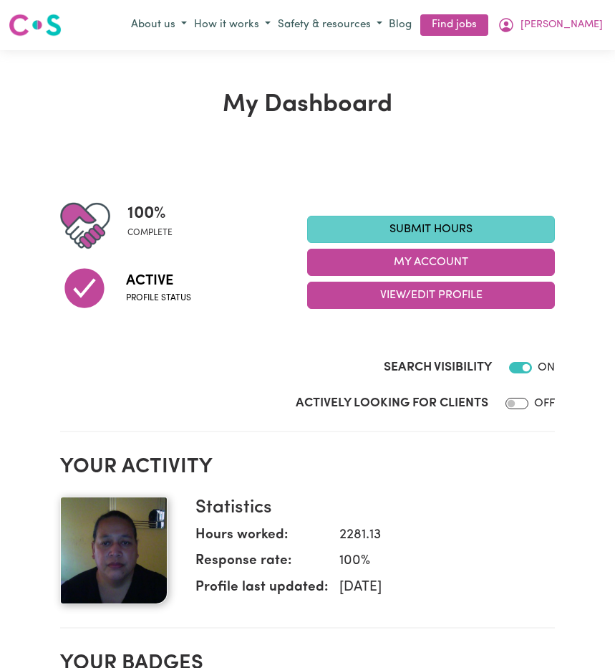
click at [388, 221] on link "Submit Hours" at bounding box center [431, 229] width 248 height 27
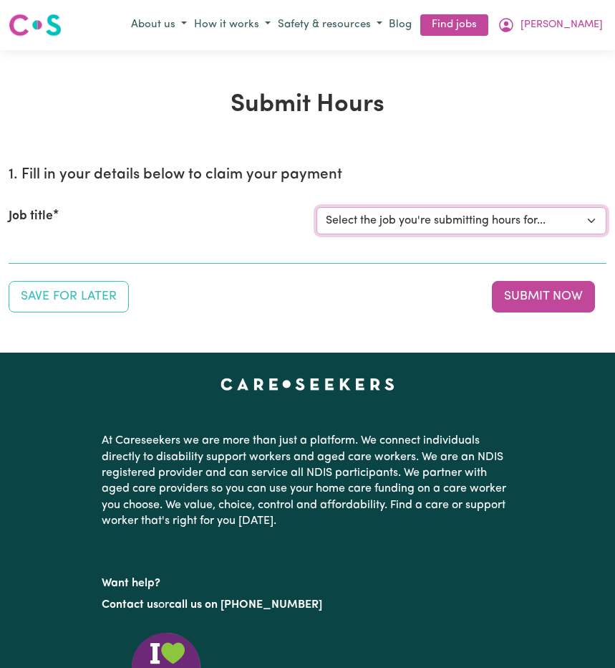
select select "14212"
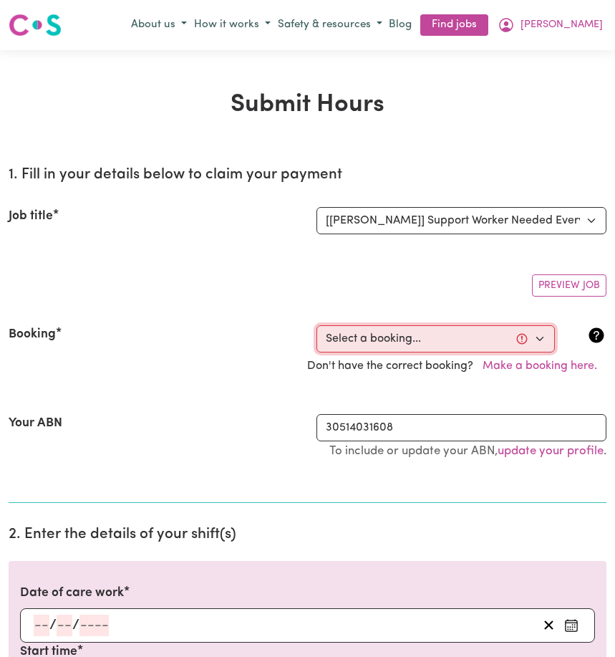
select select "353383"
type input "[DATE]"
type input "7"
type input "8"
type input "2025"
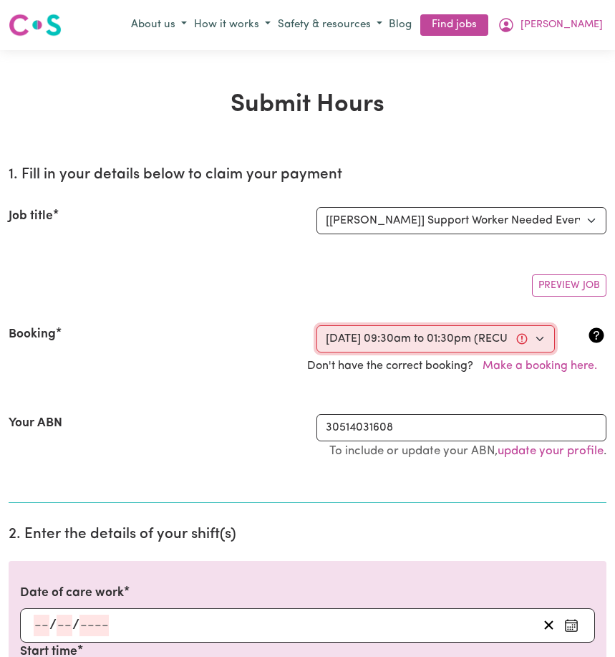
type input "09:30"
type input "9"
type input "30"
select select "am"
type input "13:30"
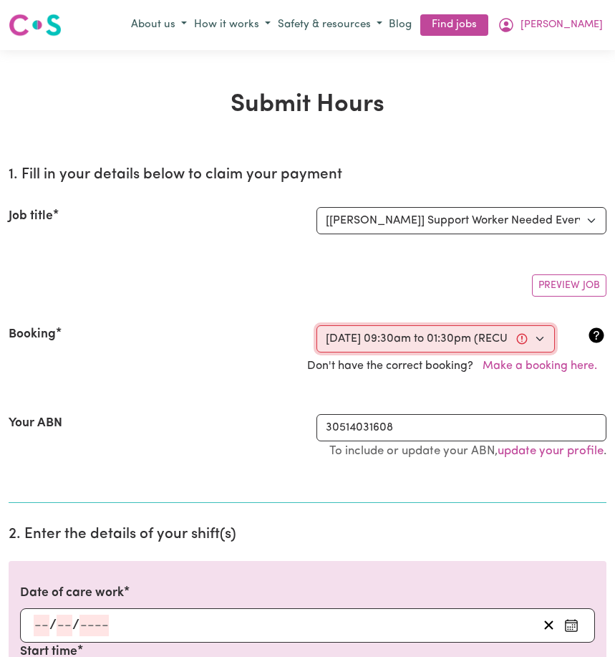
type input "1"
type input "30"
select select "pm"
select select "45-Weekday"
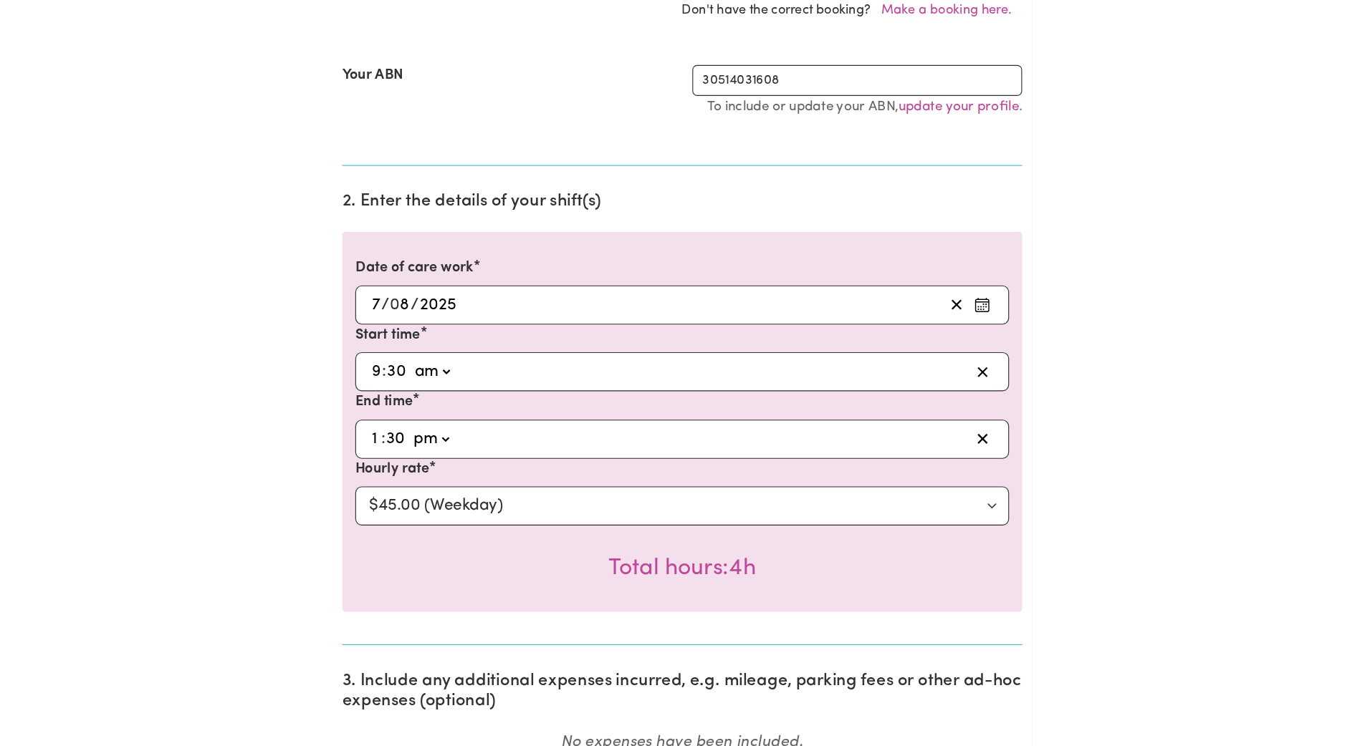
scroll to position [471, 0]
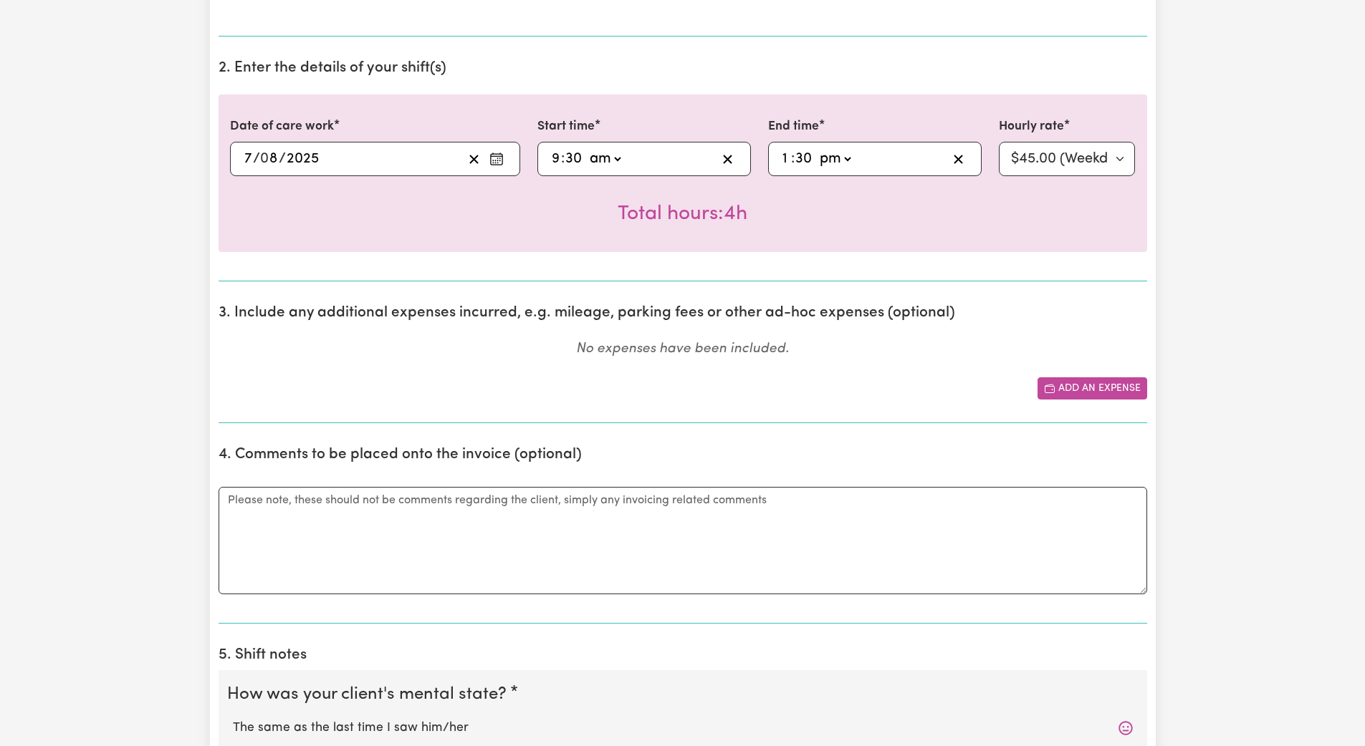
click at [615, 388] on button "Add an expense" at bounding box center [1092, 389] width 110 height 22
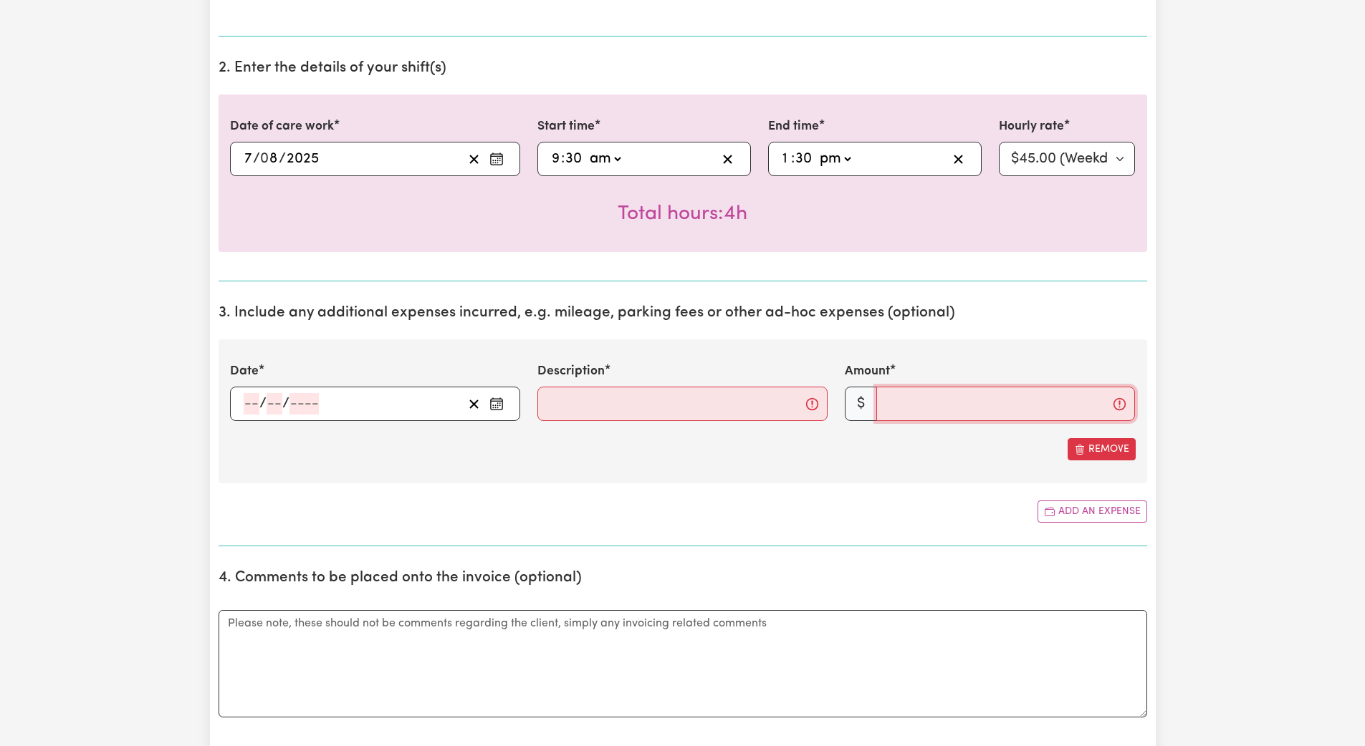
click at [615, 408] on input "Amount" at bounding box center [1005, 404] width 259 height 34
click at [562, 417] on input "Description" at bounding box center [682, 404] width 290 height 34
click at [615, 408] on input "26" at bounding box center [1005, 404] width 259 height 34
type input "2"
type input "30"
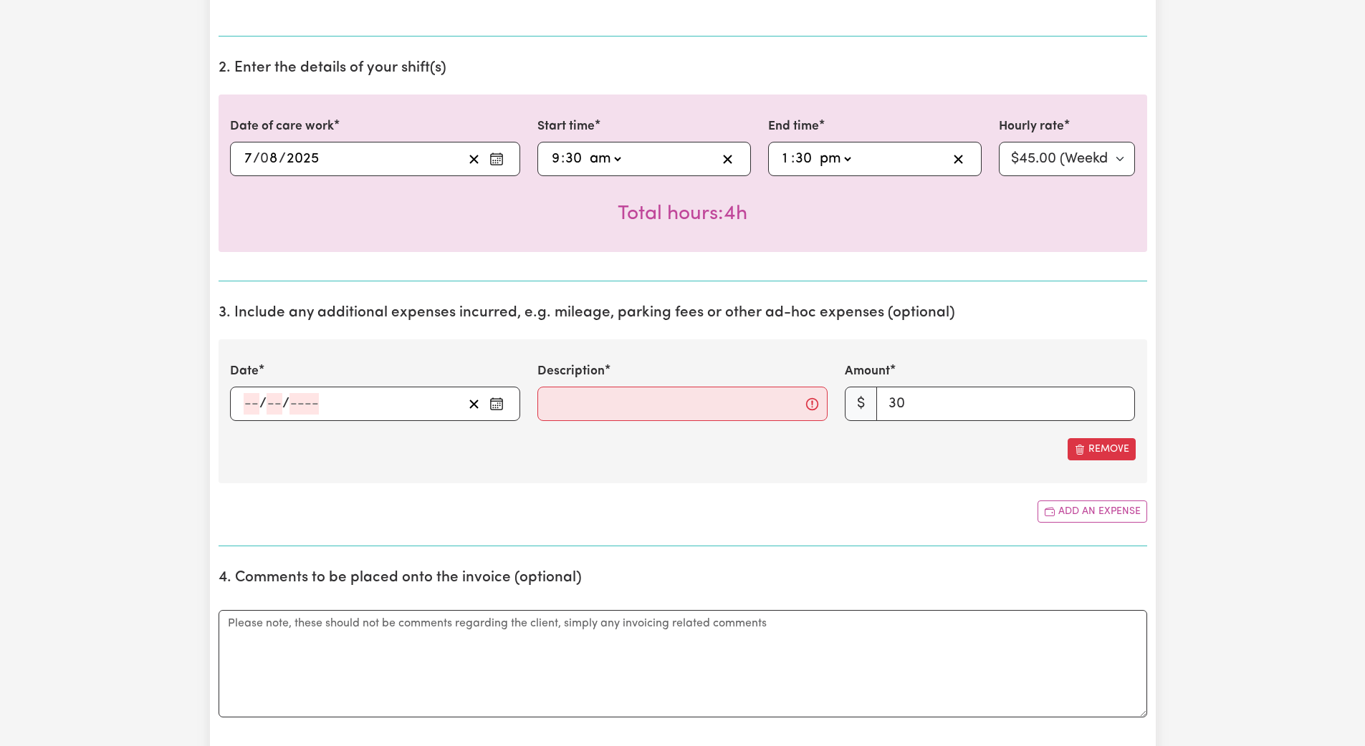
click at [494, 405] on icon "Enter the date of expense" at bounding box center [496, 404] width 14 height 14
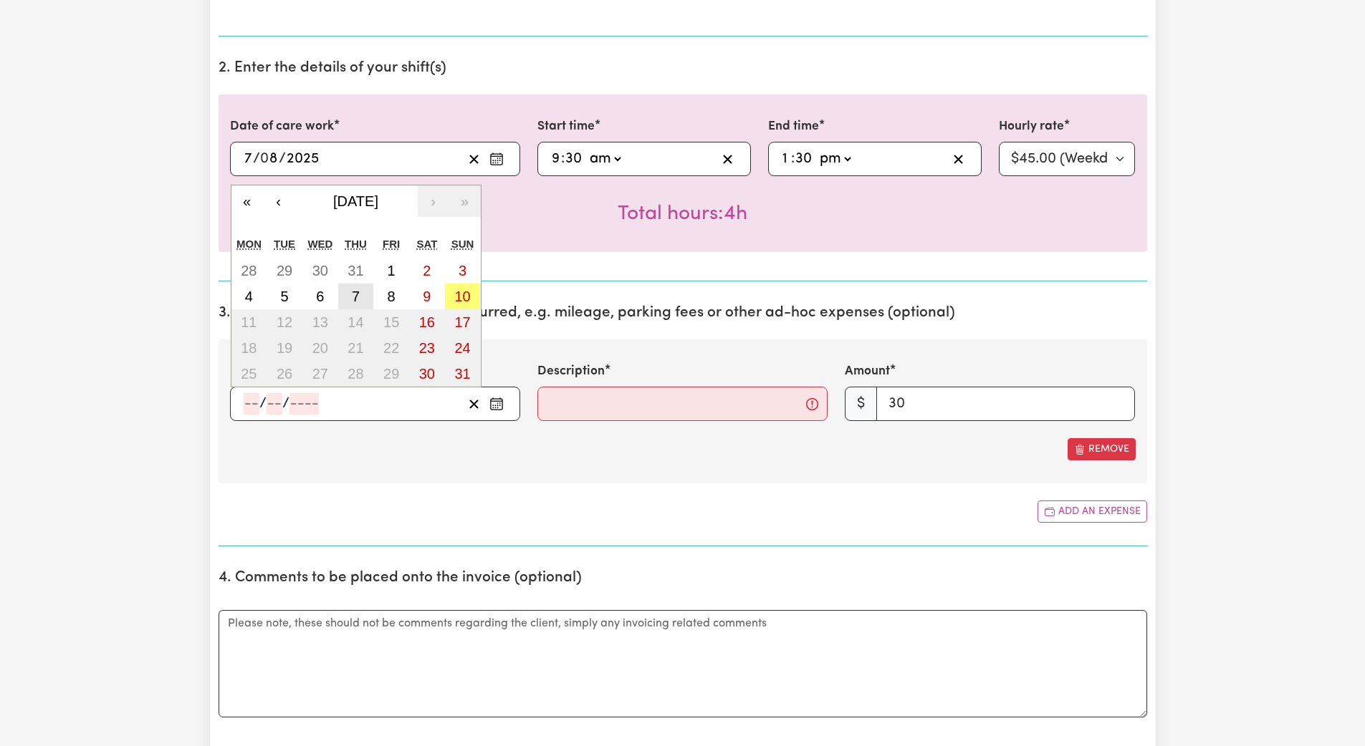
click at [356, 293] on abbr "7" at bounding box center [356, 297] width 8 height 16
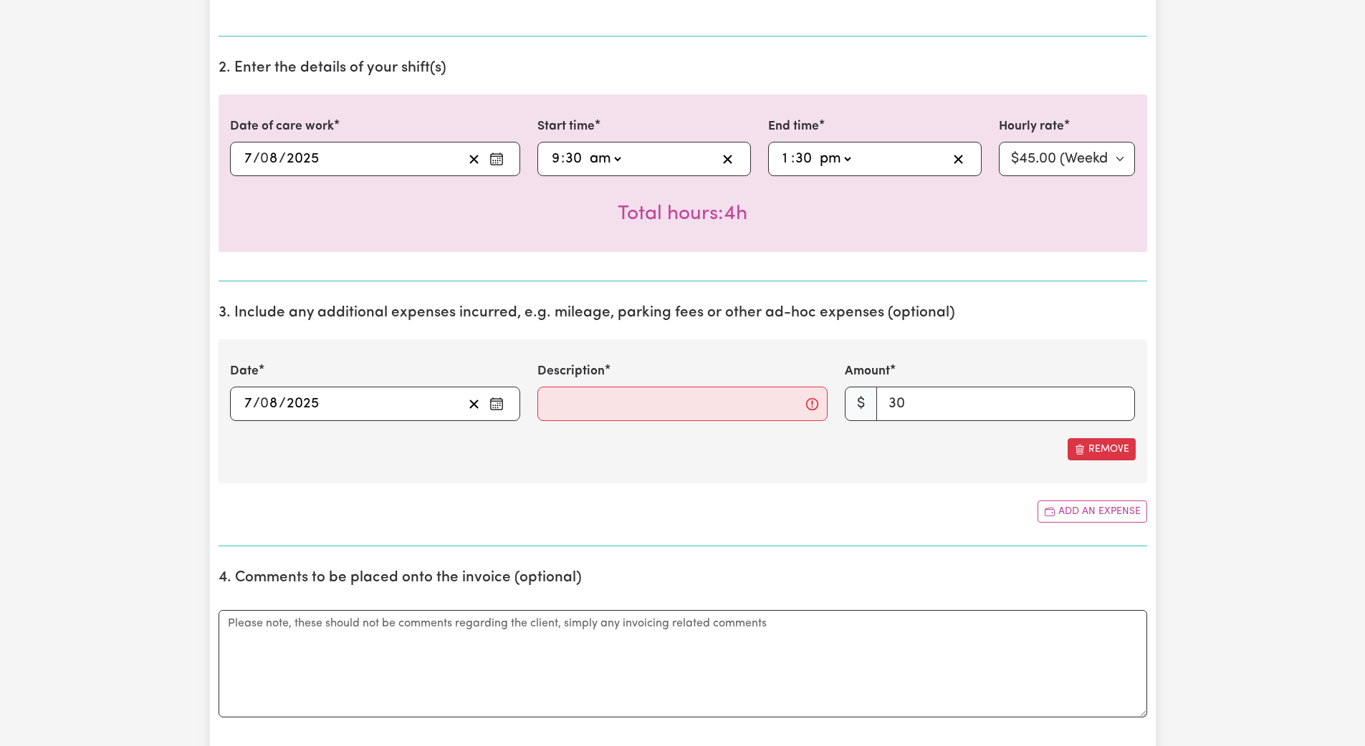
type input "[DATE]"
type input "7"
type input "8"
type input "2025"
click at [560, 410] on input "Description" at bounding box center [682, 404] width 290 height 34
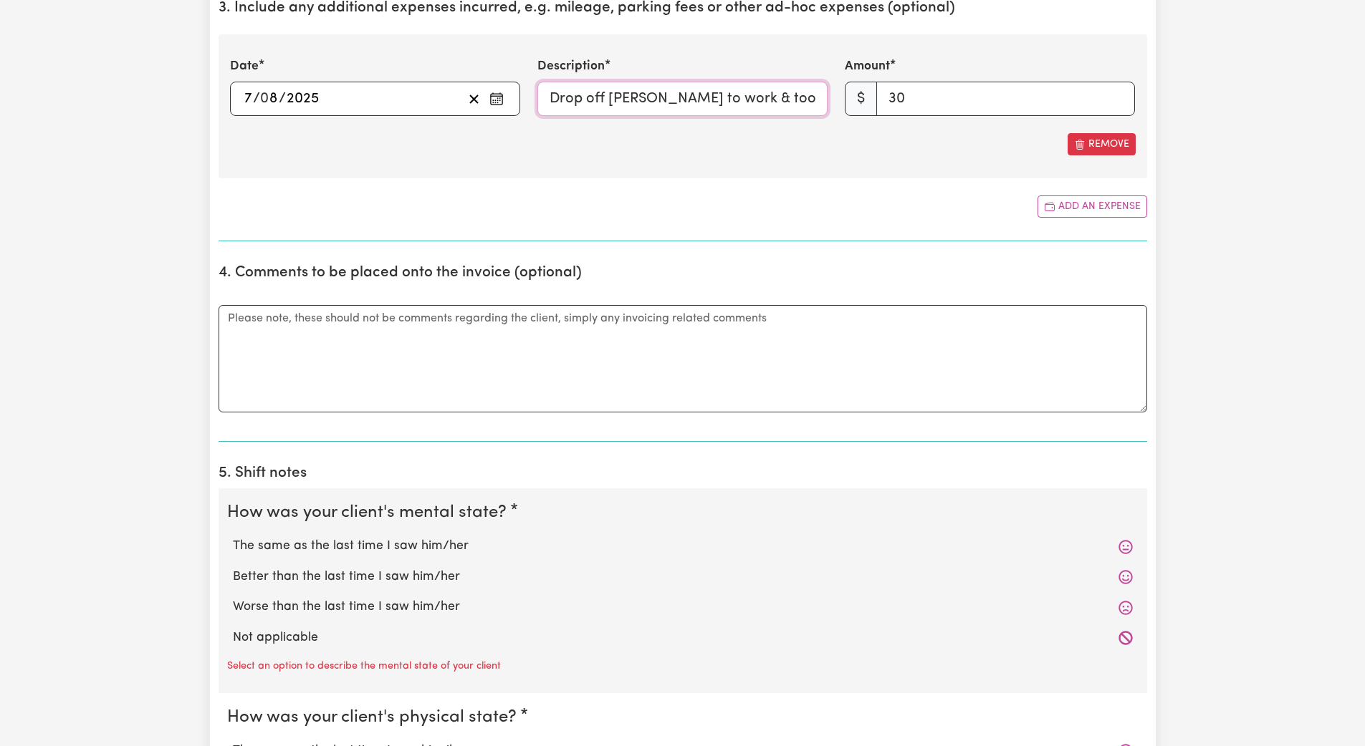
scroll to position [830, 0]
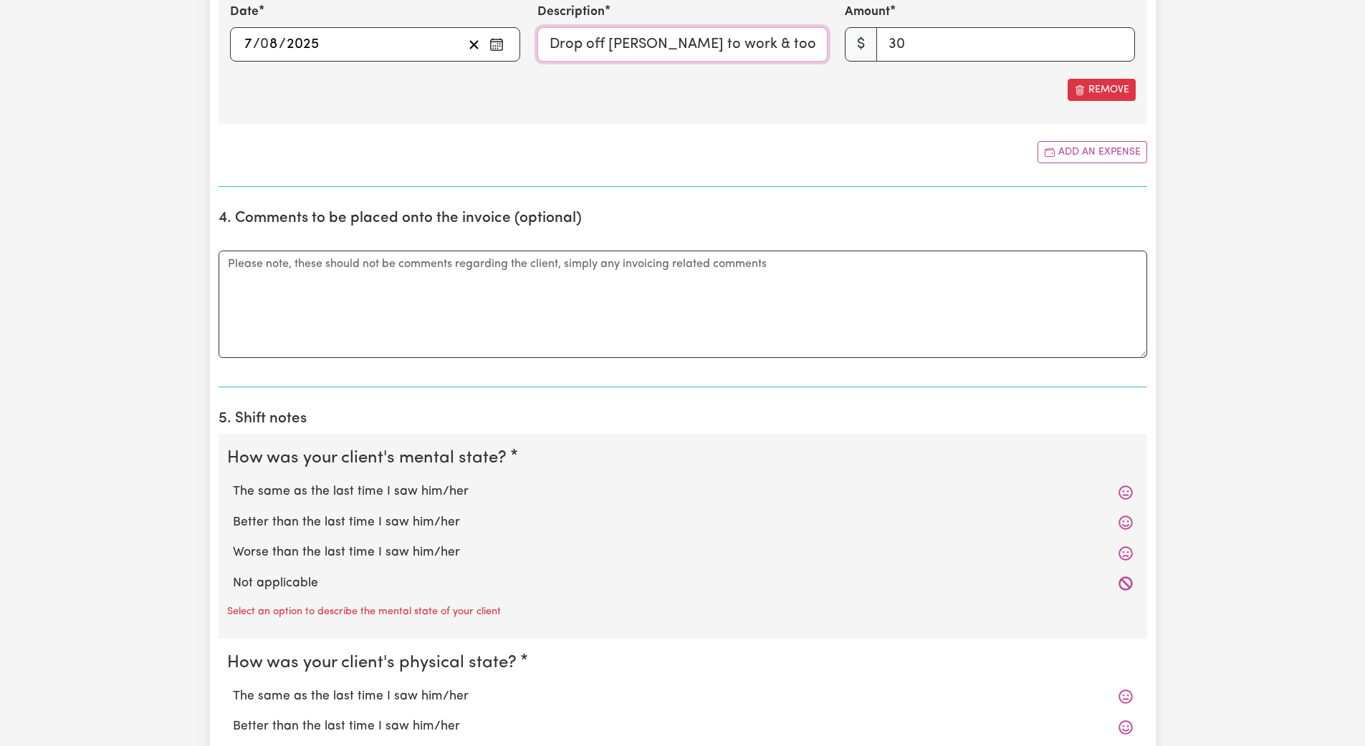
type input "Drop off [PERSON_NAME] to work & took [PERSON_NAME] for appointment"
click at [368, 585] on label "Not applicable" at bounding box center [683, 584] width 900 height 19
click at [233, 575] on input "Not applicable" at bounding box center [232, 574] width 1 height 1
radio input "true"
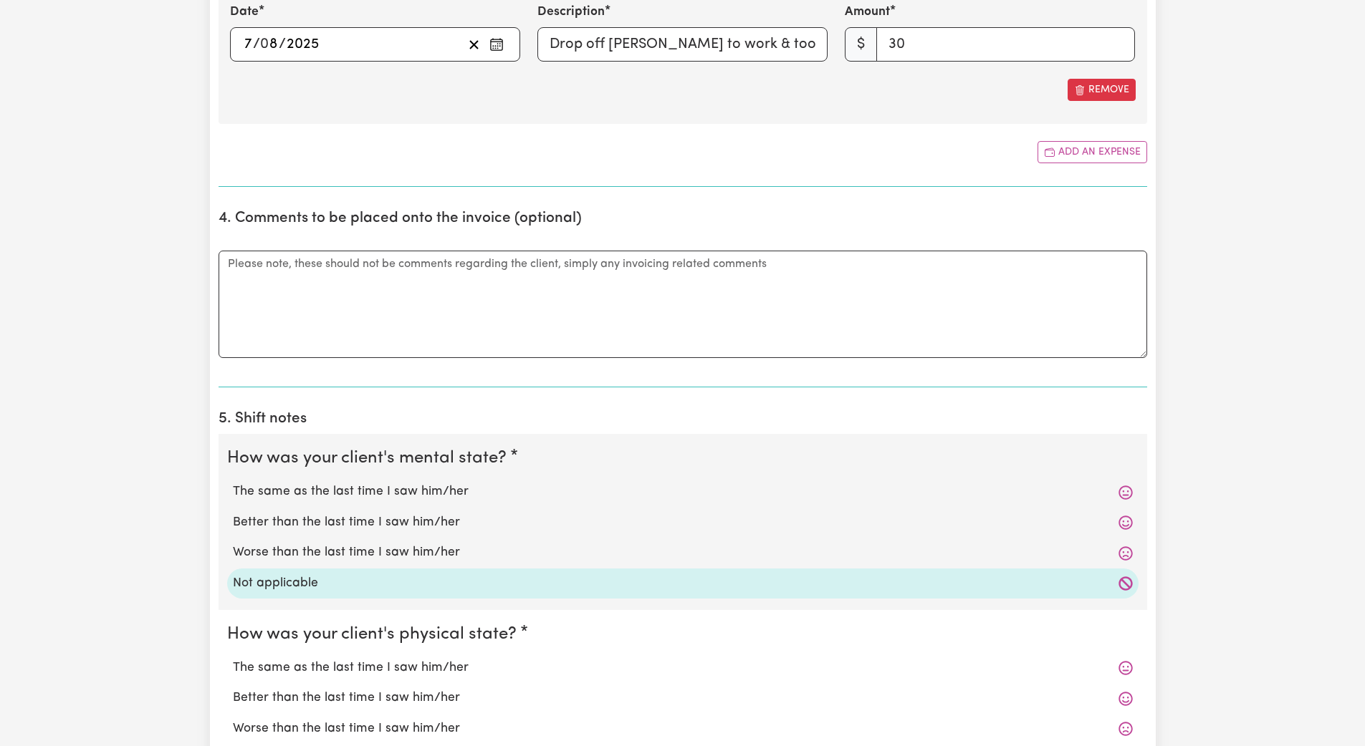
scroll to position [1068, 0]
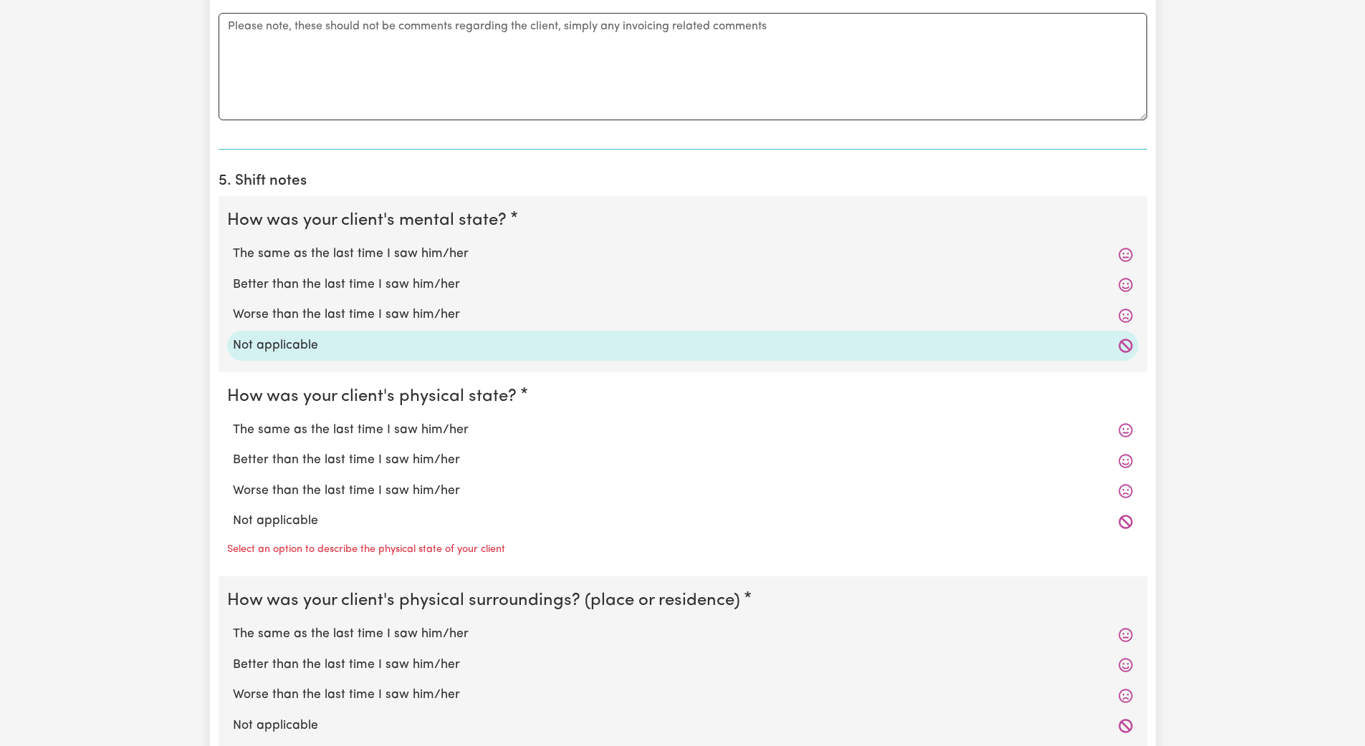
click at [393, 536] on div "Not applicable" at bounding box center [682, 521] width 911 height 30
click at [291, 522] on label "Not applicable" at bounding box center [683, 521] width 900 height 19
click at [233, 512] on input "Not applicable" at bounding box center [232, 512] width 1 height 1
radio input "true"
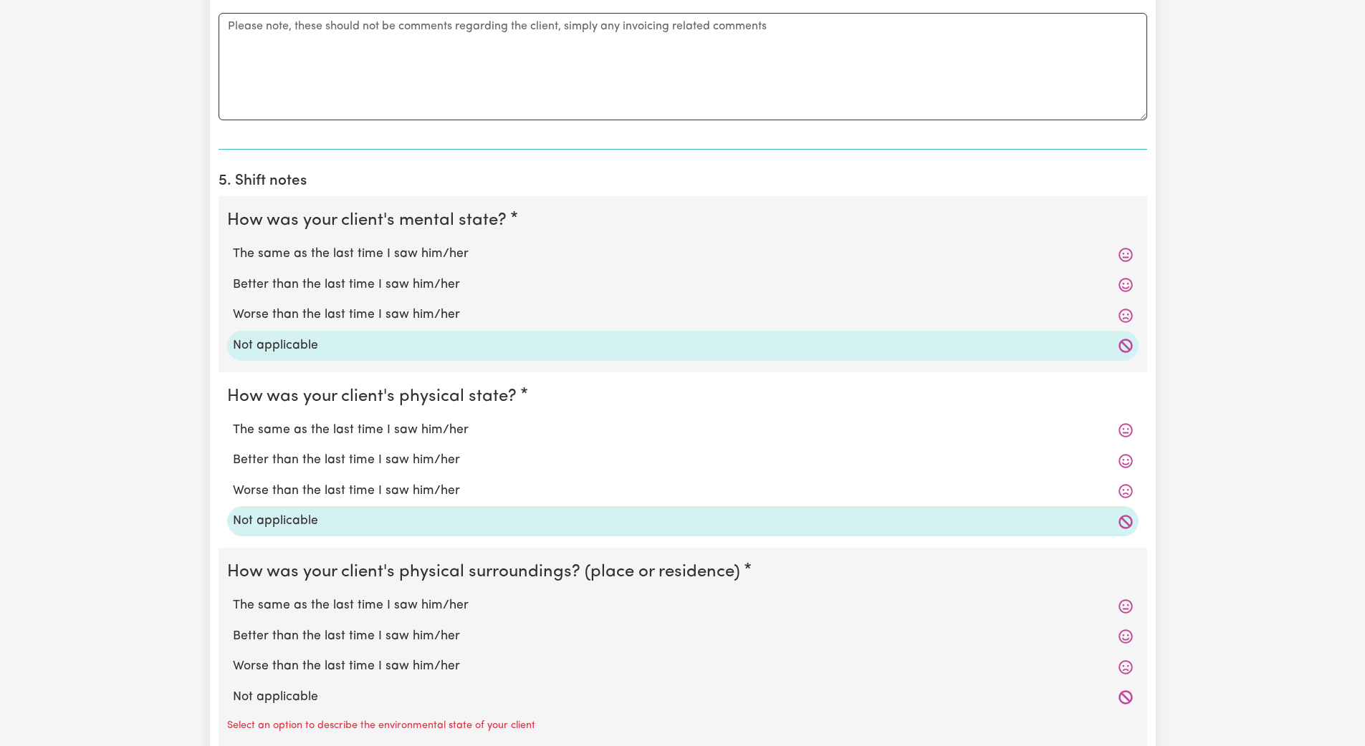
scroll to position [1332, 0]
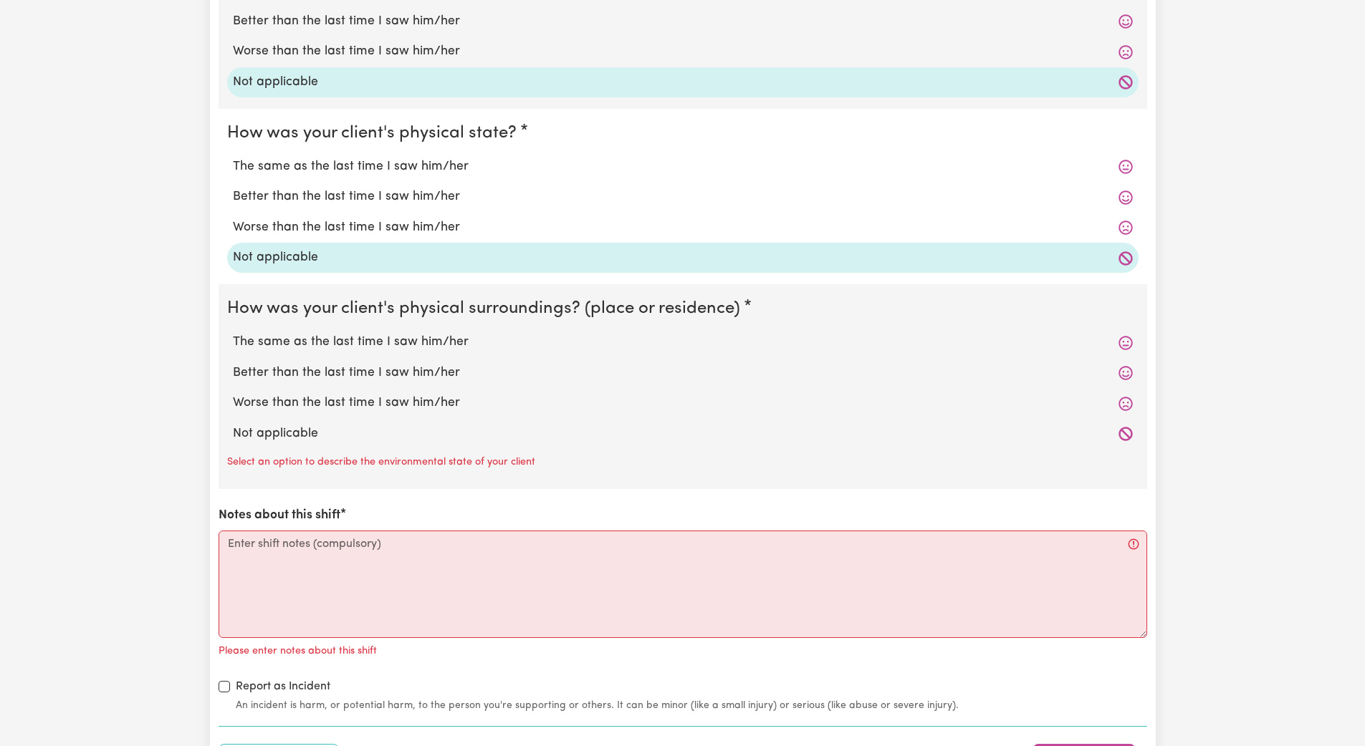
click at [309, 443] on label "Not applicable" at bounding box center [683, 434] width 900 height 19
click at [233, 425] on input "Not applicable" at bounding box center [232, 424] width 1 height 1
radio input "true"
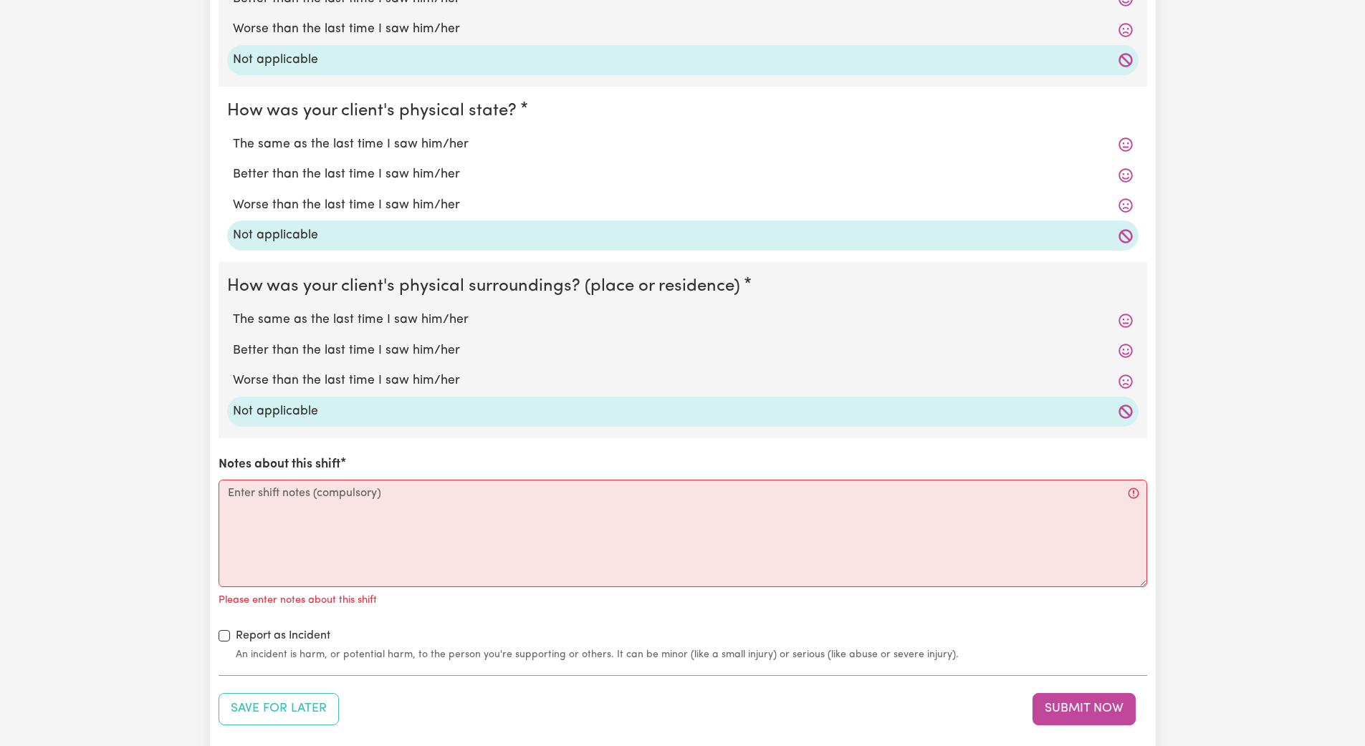
scroll to position [1389, 0]
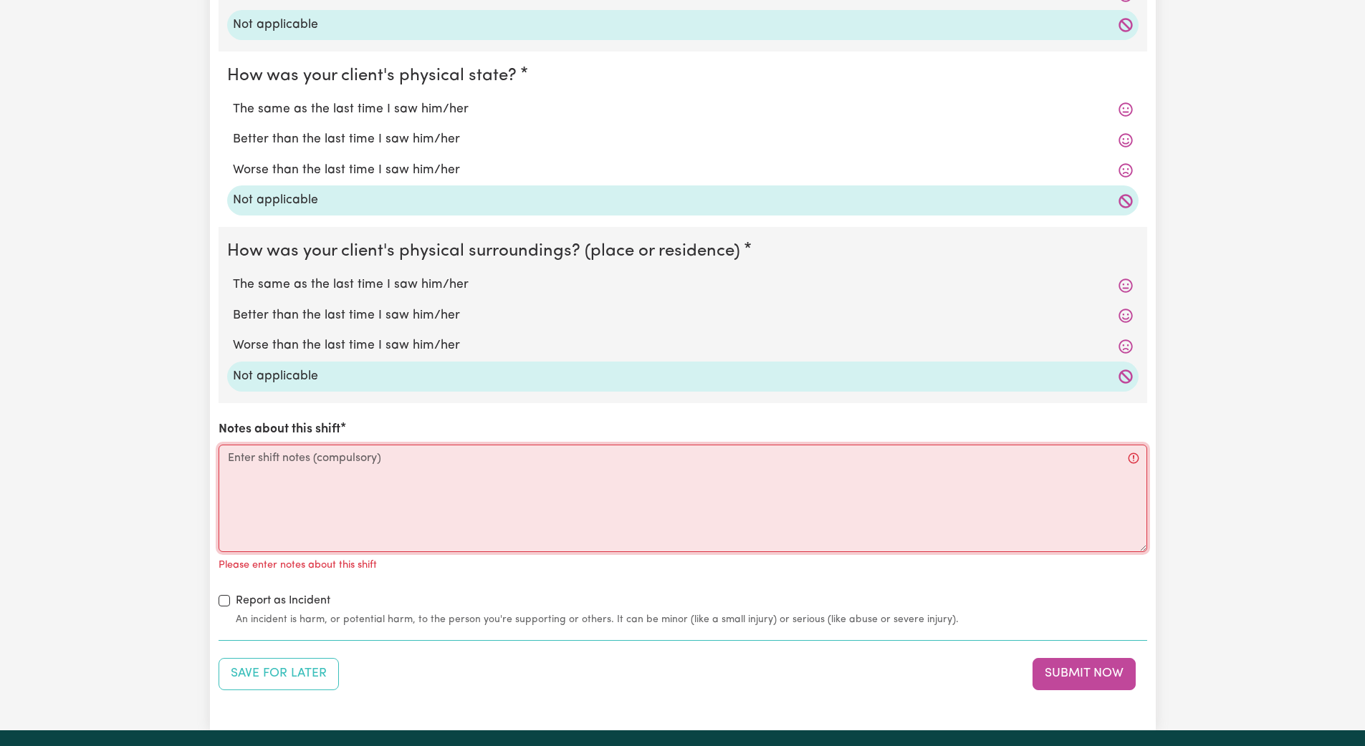
click at [244, 477] on textarea "Notes about this shift" at bounding box center [683, 498] width 928 height 107
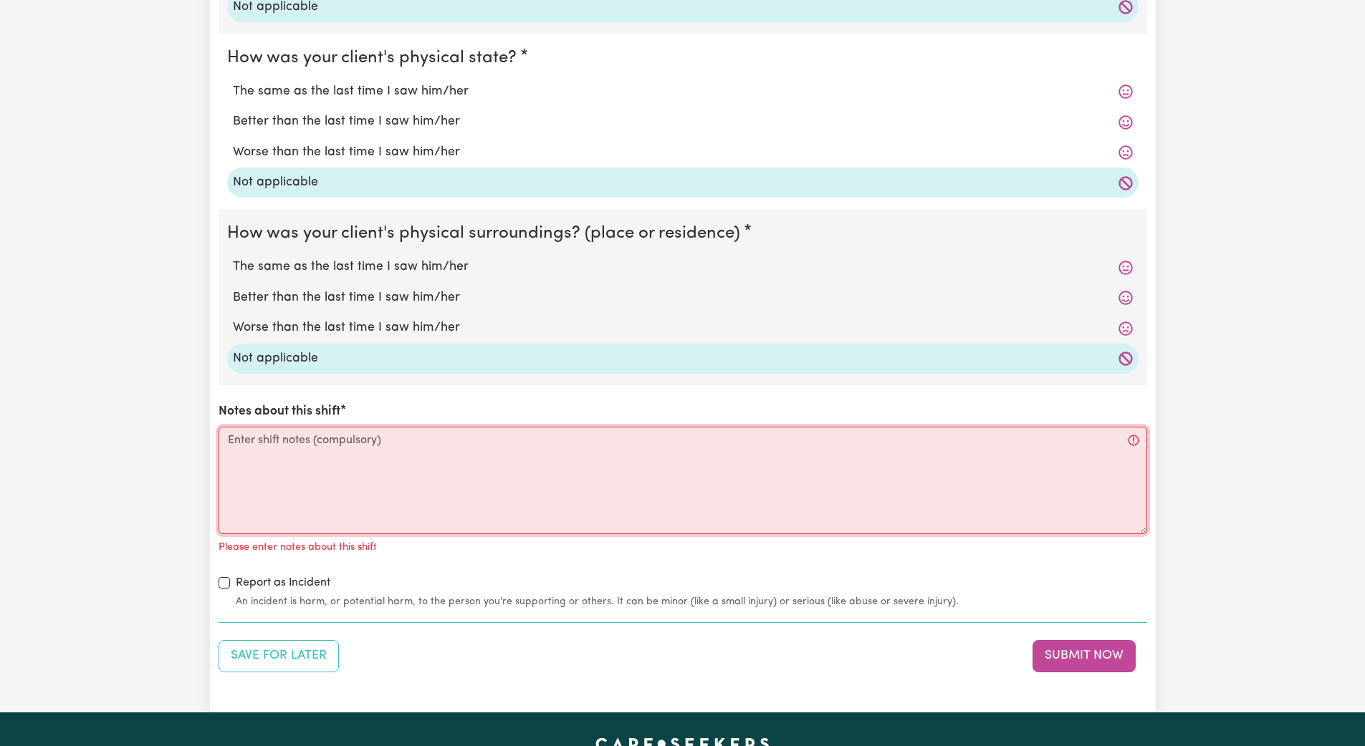
scroll to position [1437, 0]
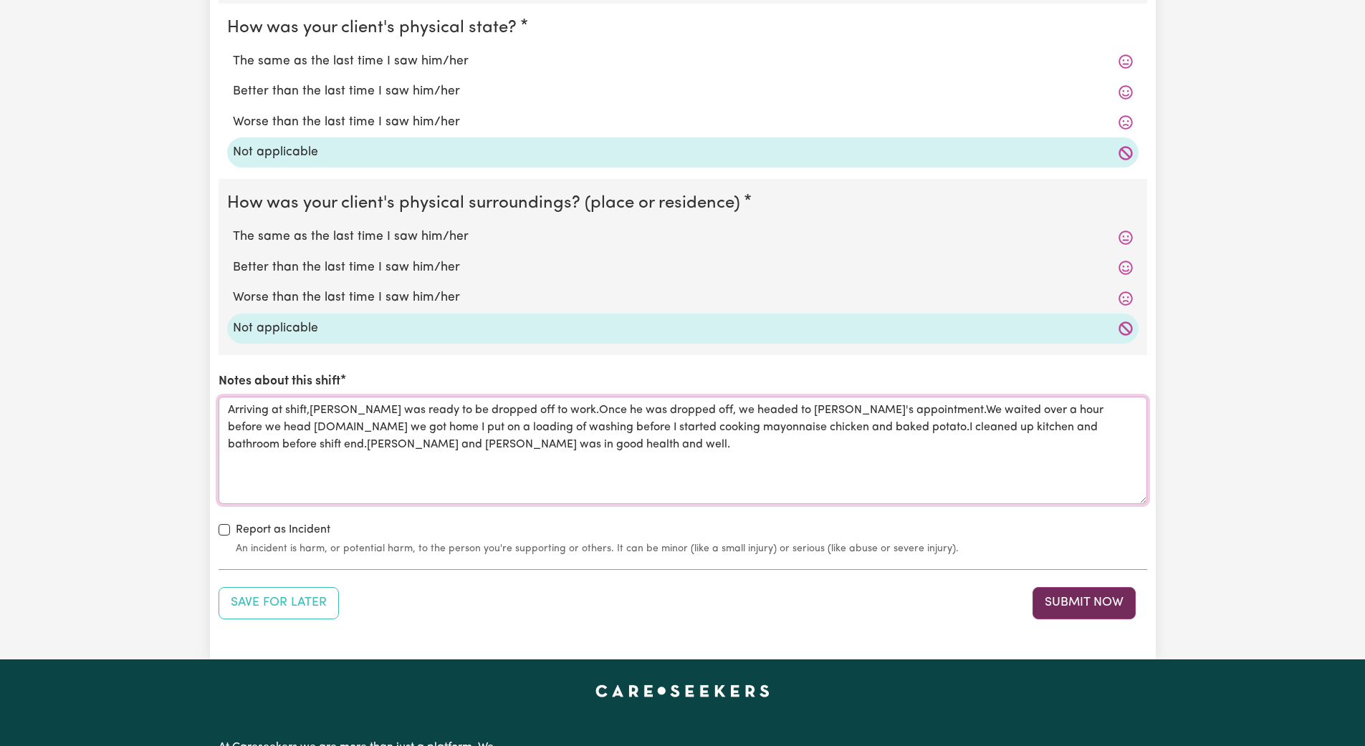
type textarea "Arriving at shift,[PERSON_NAME] was ready to be dropped off to work.Once he was…"
click at [615, 612] on button "Submit Now" at bounding box center [1083, 603] width 103 height 32
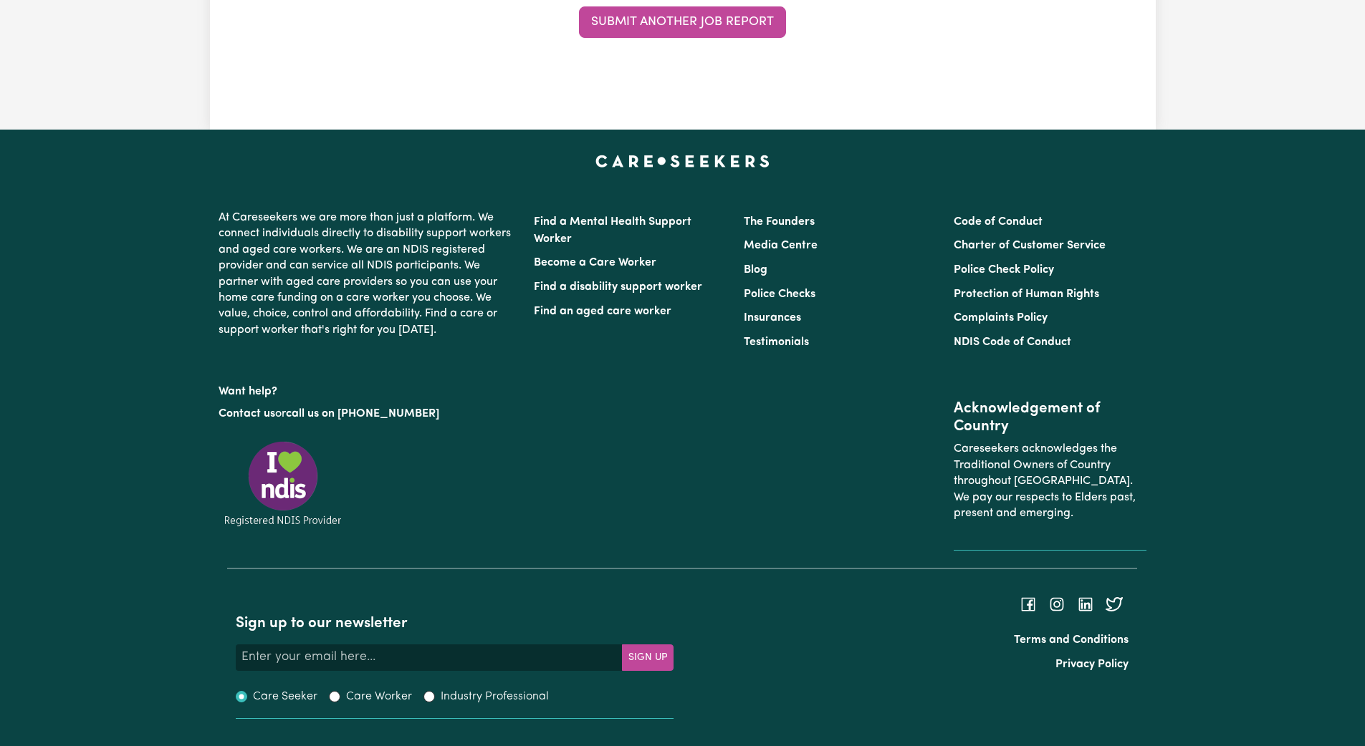
scroll to position [0, 0]
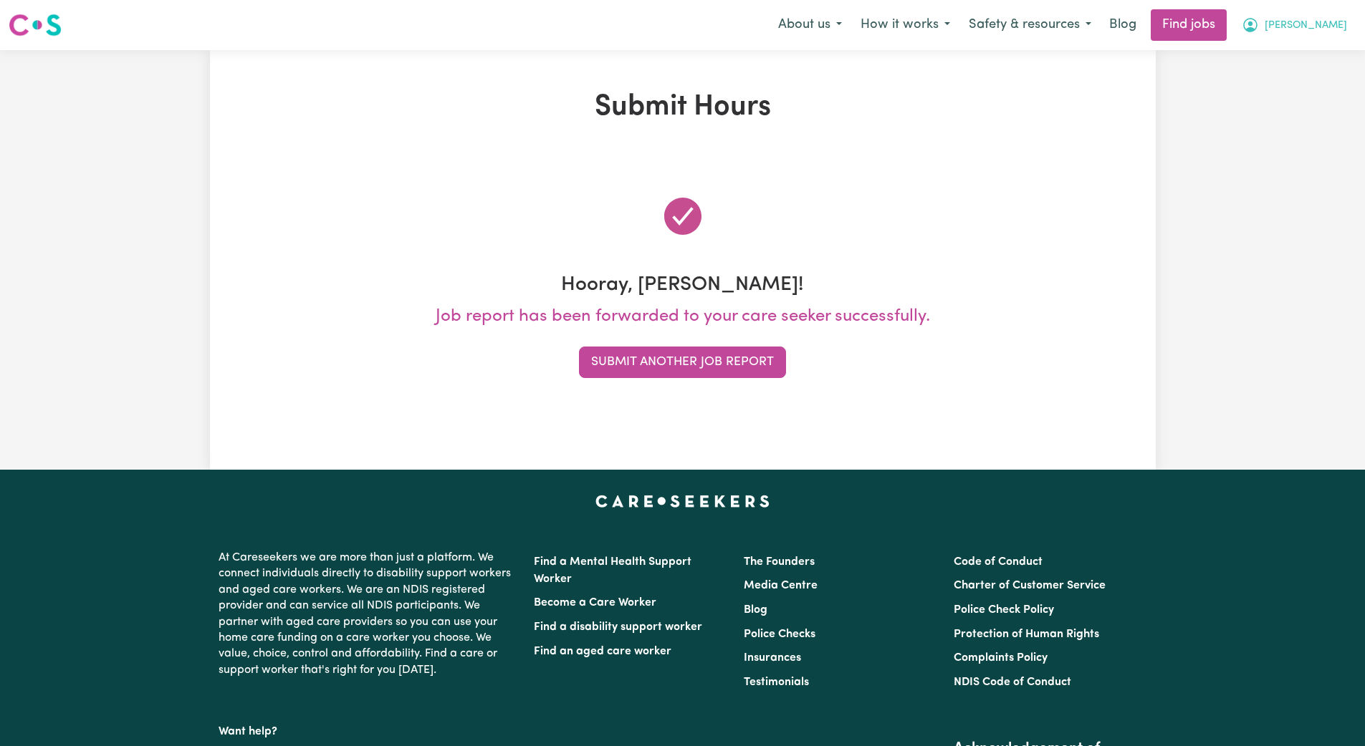
click at [615, 28] on span "[PERSON_NAME]" at bounding box center [1305, 26] width 82 height 16
click at [615, 82] on link "My Dashboard" at bounding box center [1298, 82] width 113 height 27
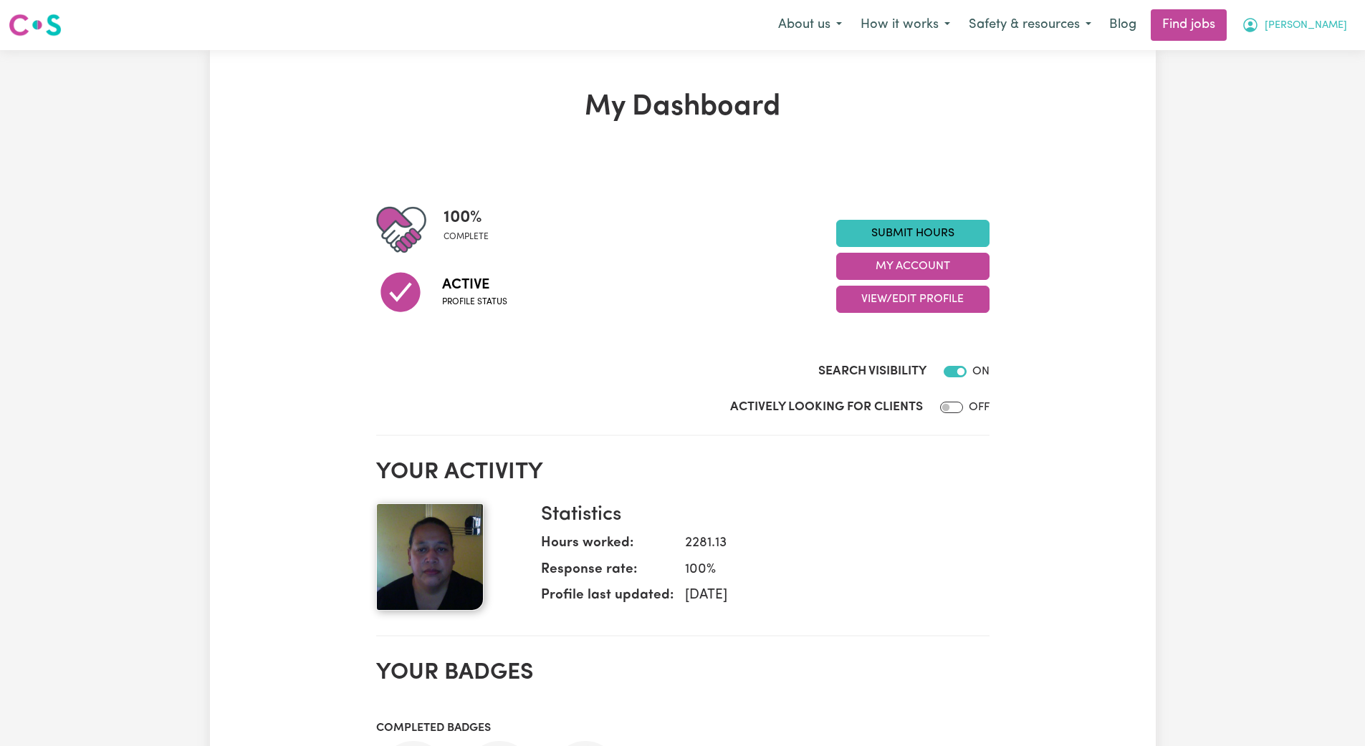
click at [615, 28] on span "[PERSON_NAME]" at bounding box center [1305, 26] width 82 height 16
click at [615, 62] on link "My Account" at bounding box center [1298, 55] width 113 height 27
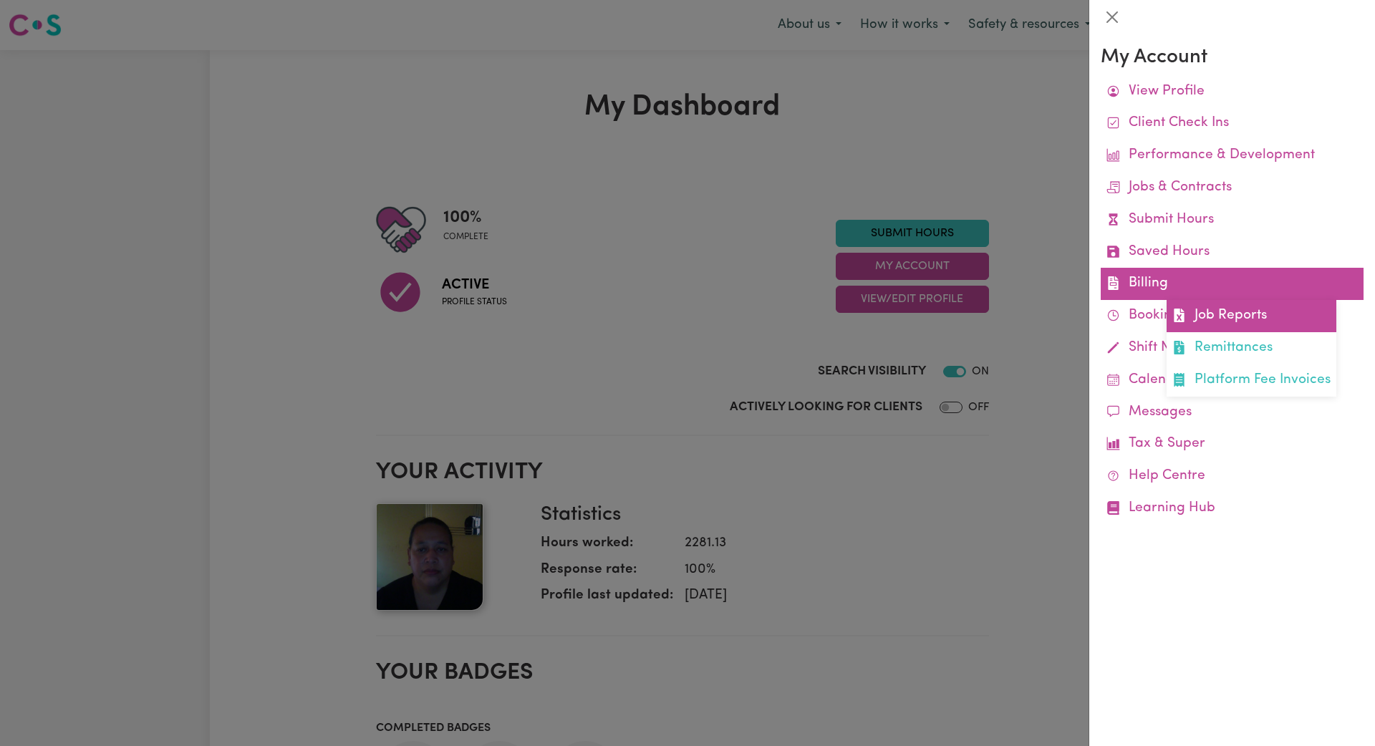
click at [615, 300] on link "Job Reports" at bounding box center [1252, 316] width 170 height 32
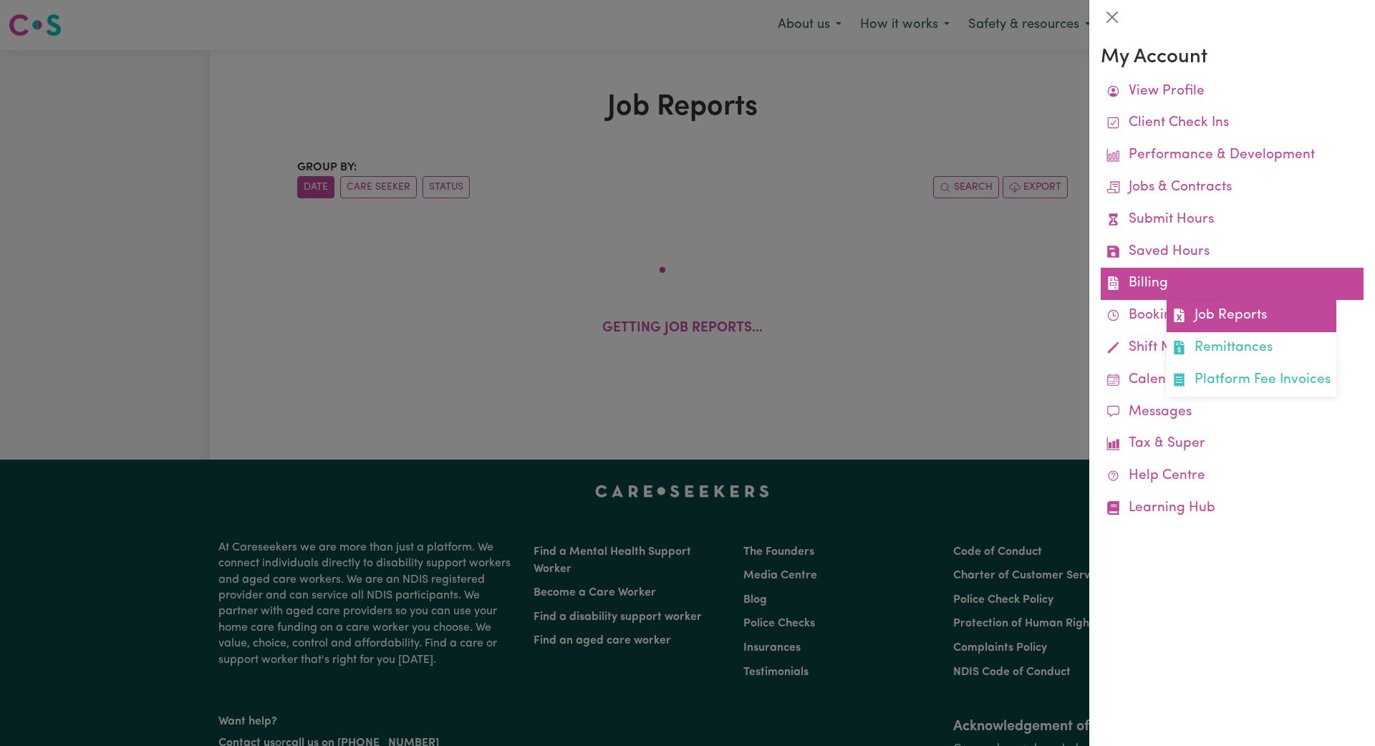
click at [615, 320] on link "Job Reports" at bounding box center [1252, 316] width 170 height 32
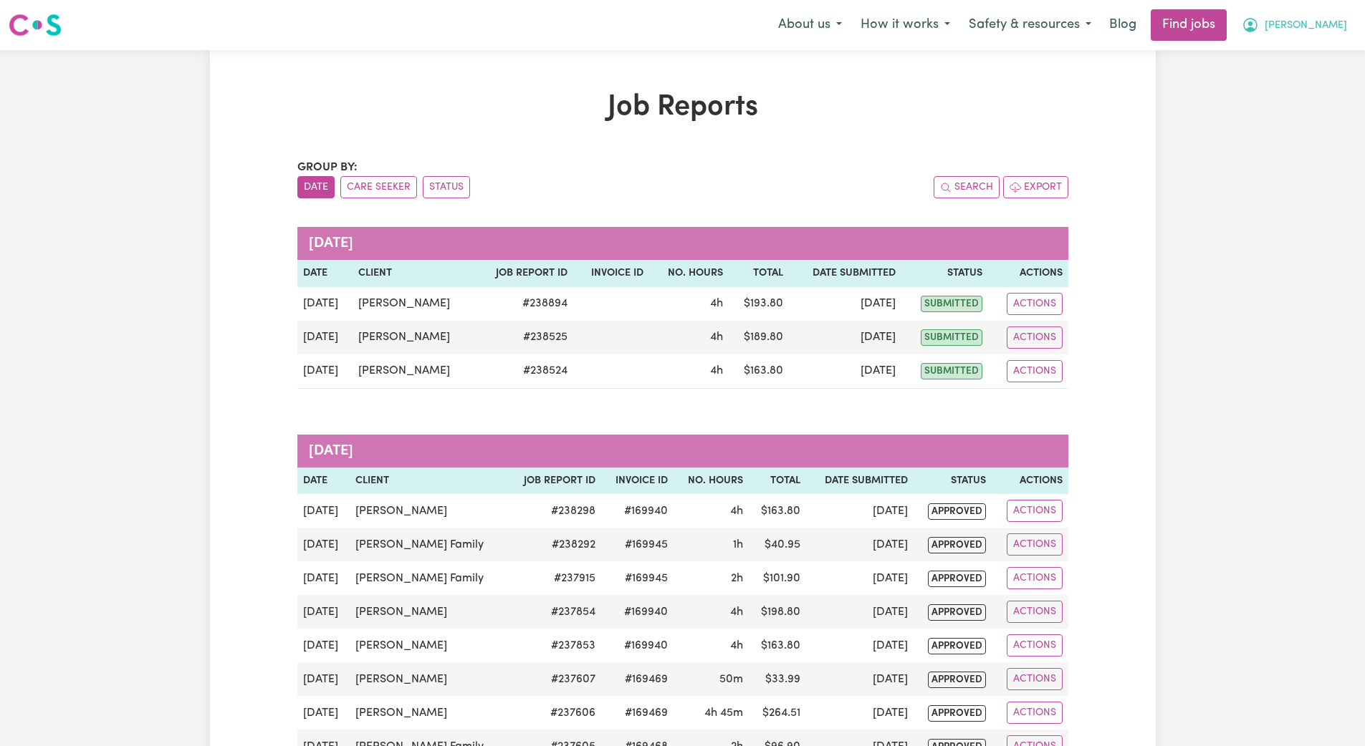
click at [615, 29] on span "[PERSON_NAME]" at bounding box center [1305, 26] width 82 height 16
click at [615, 58] on link "My Account" at bounding box center [1298, 55] width 113 height 27
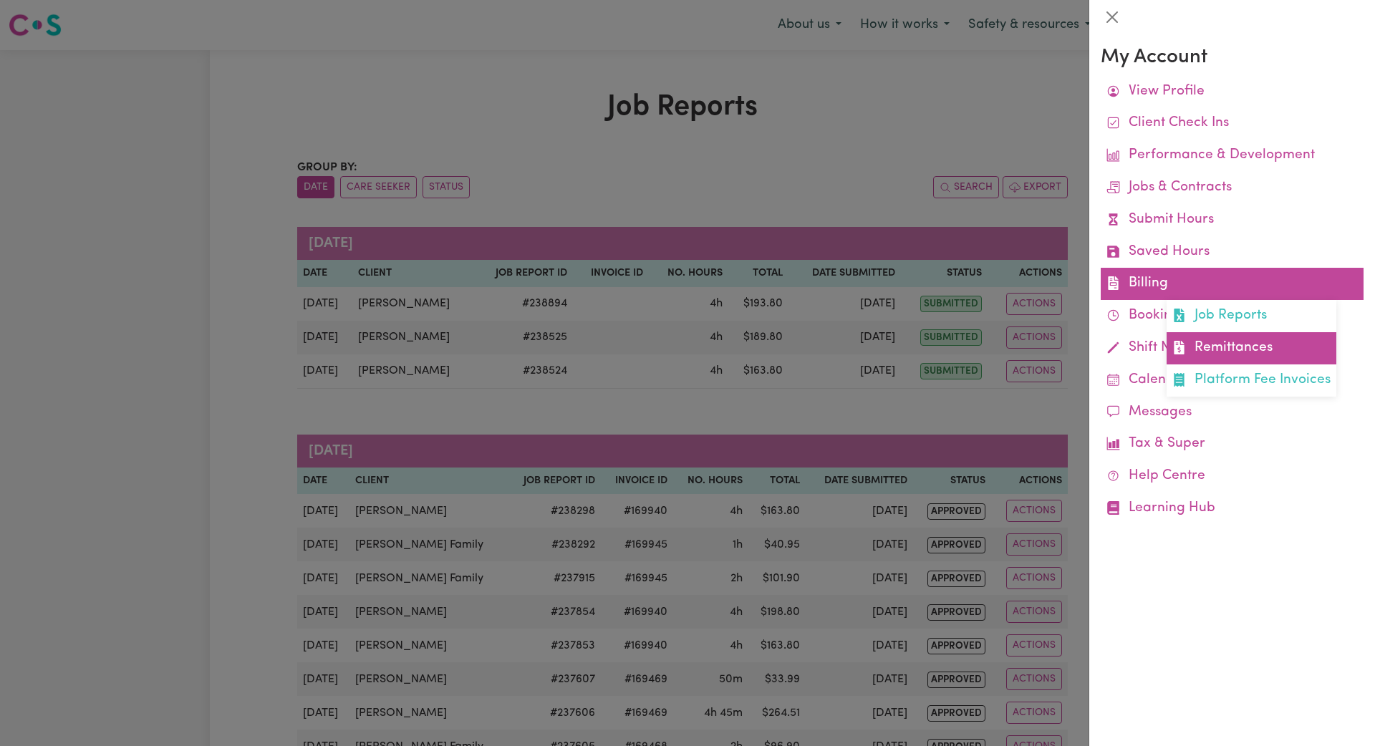
click at [615, 340] on link "Remittances" at bounding box center [1252, 348] width 170 height 32
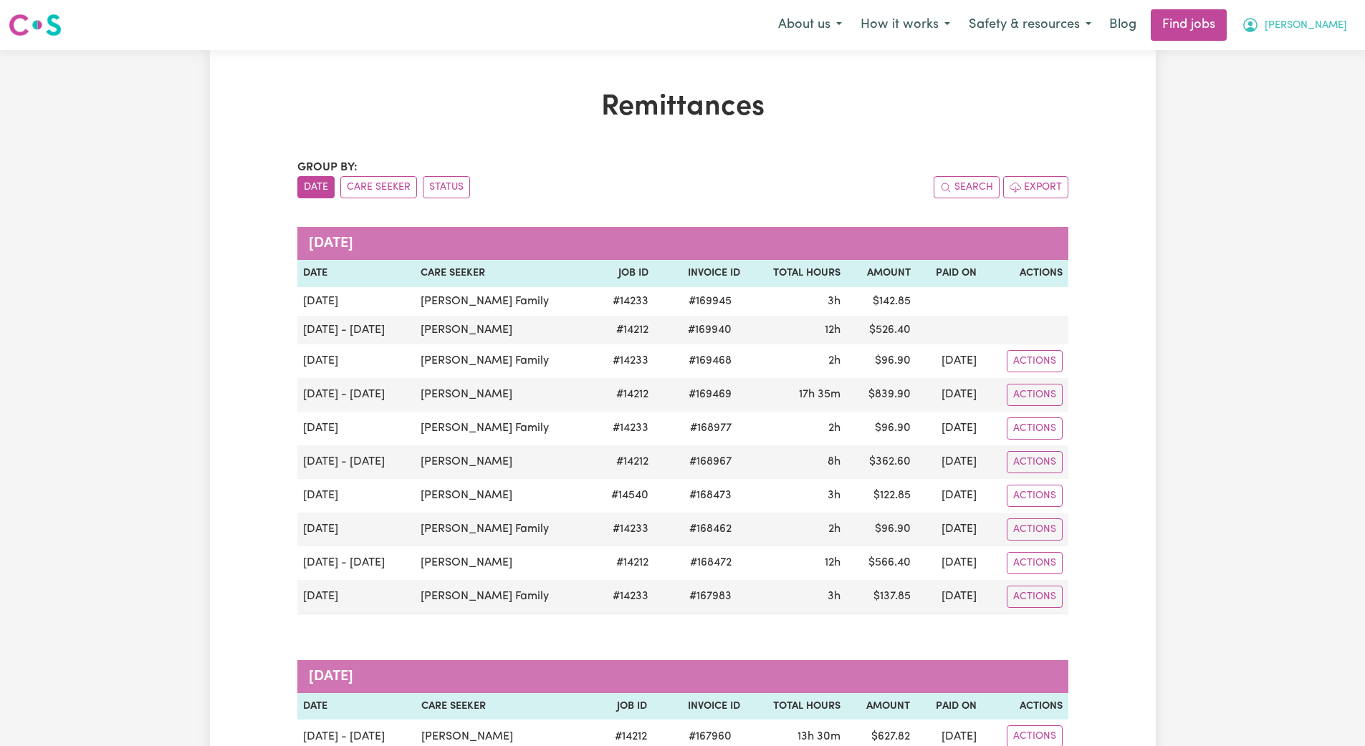
click at [615, 24] on span "[PERSON_NAME]" at bounding box center [1305, 26] width 82 height 16
